Goal: Information Seeking & Learning: Learn about a topic

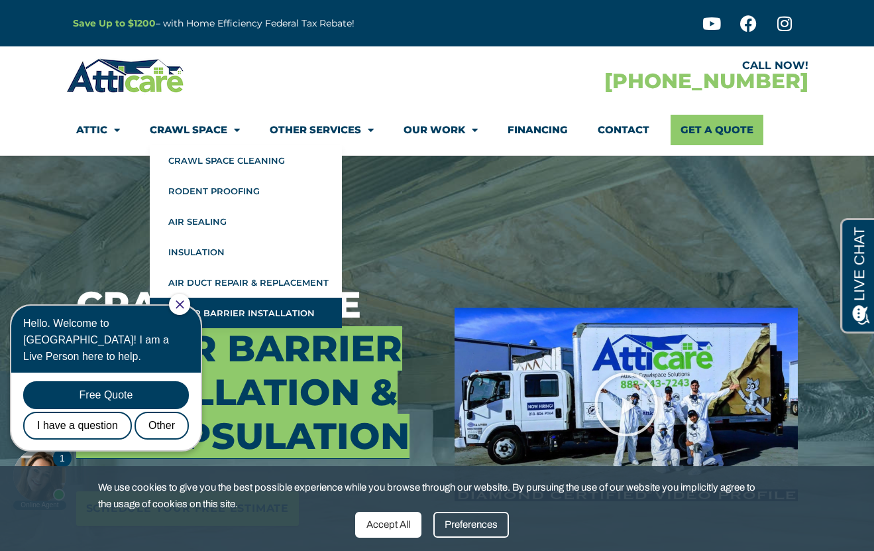
click at [538, 211] on div at bounding box center [626, 404] width 363 height 497
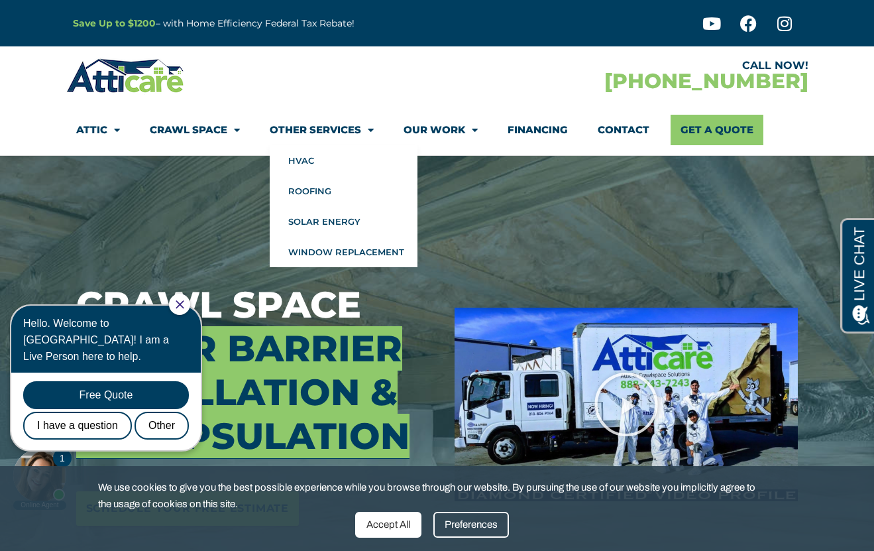
click at [298, 131] on link "Other Services" at bounding box center [322, 130] width 104 height 30
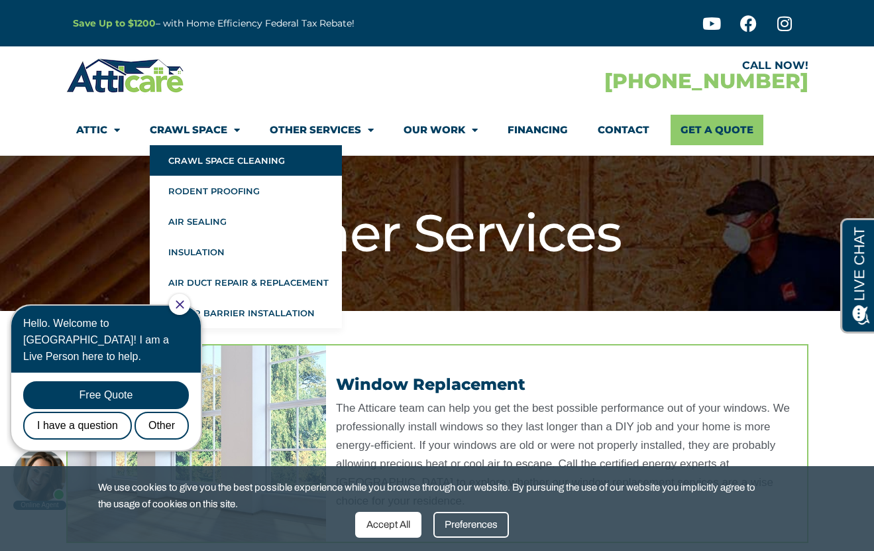
click at [211, 162] on link "Crawl Space Cleaning" at bounding box center [246, 160] width 192 height 30
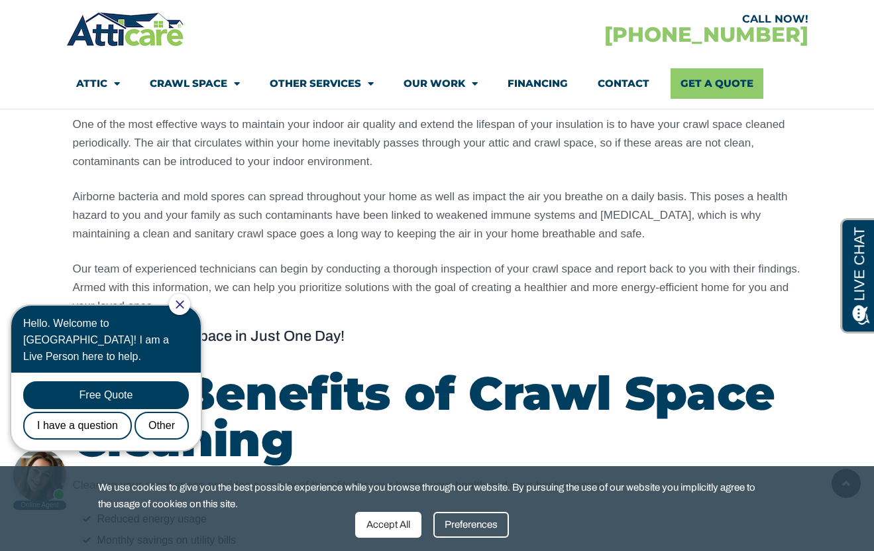
scroll to position [994, 0]
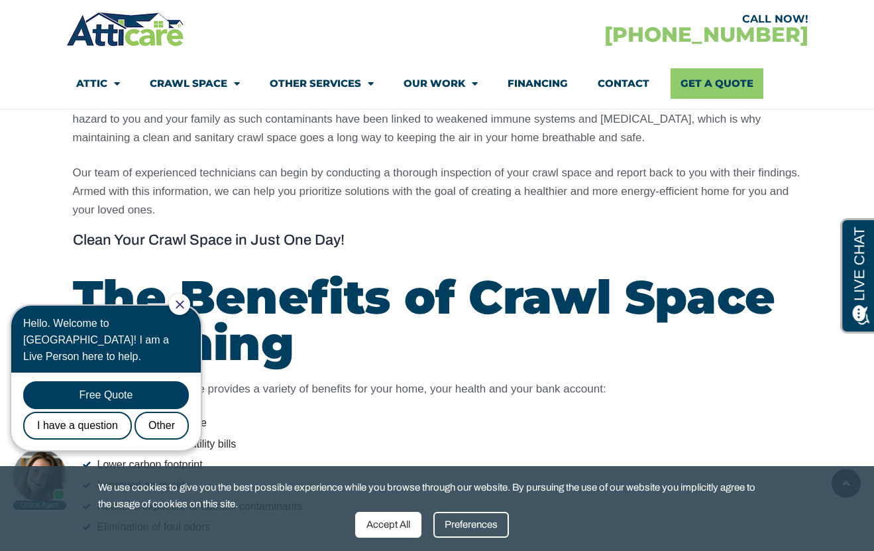
click at [184, 304] on icon "Close Chat" at bounding box center [180, 304] width 9 height 9
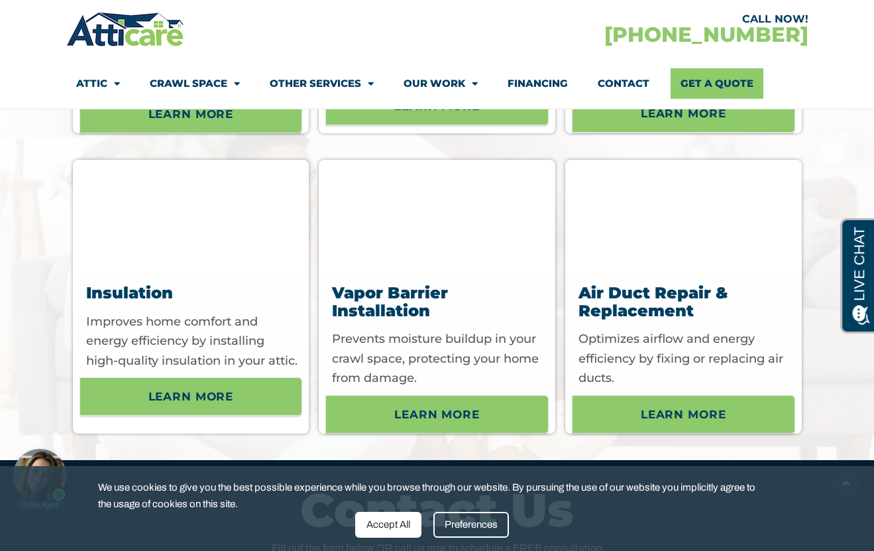
scroll to position [4043, 0]
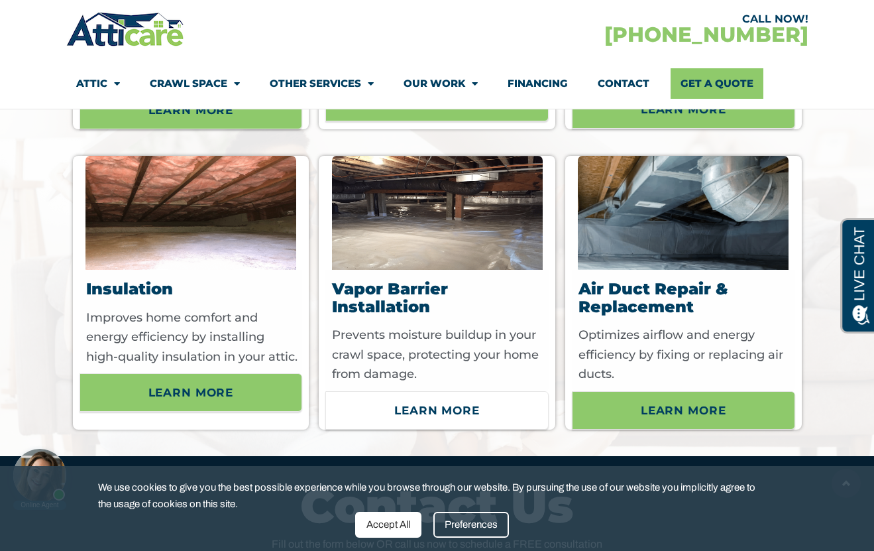
click at [440, 422] on span "Learn More" at bounding box center [436, 410] width 85 height 23
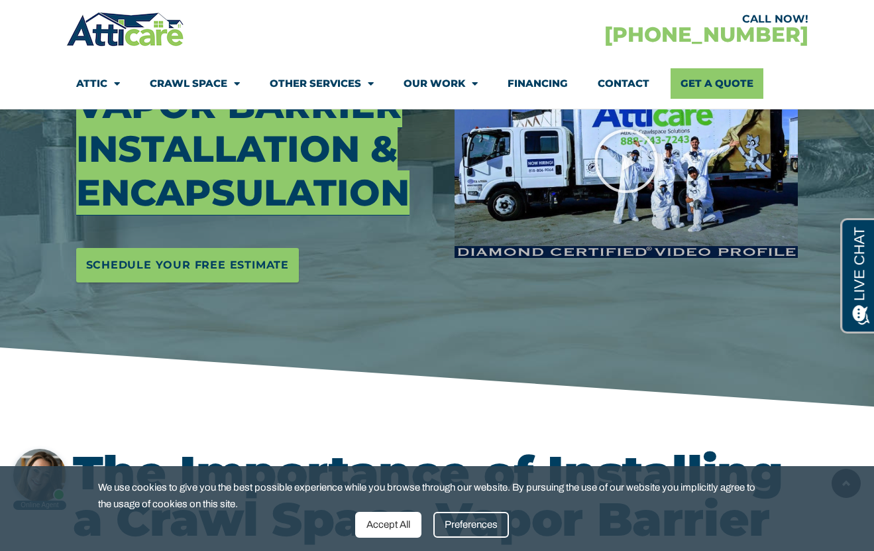
scroll to position [133, 0]
